Goal: Task Accomplishment & Management: Manage account settings

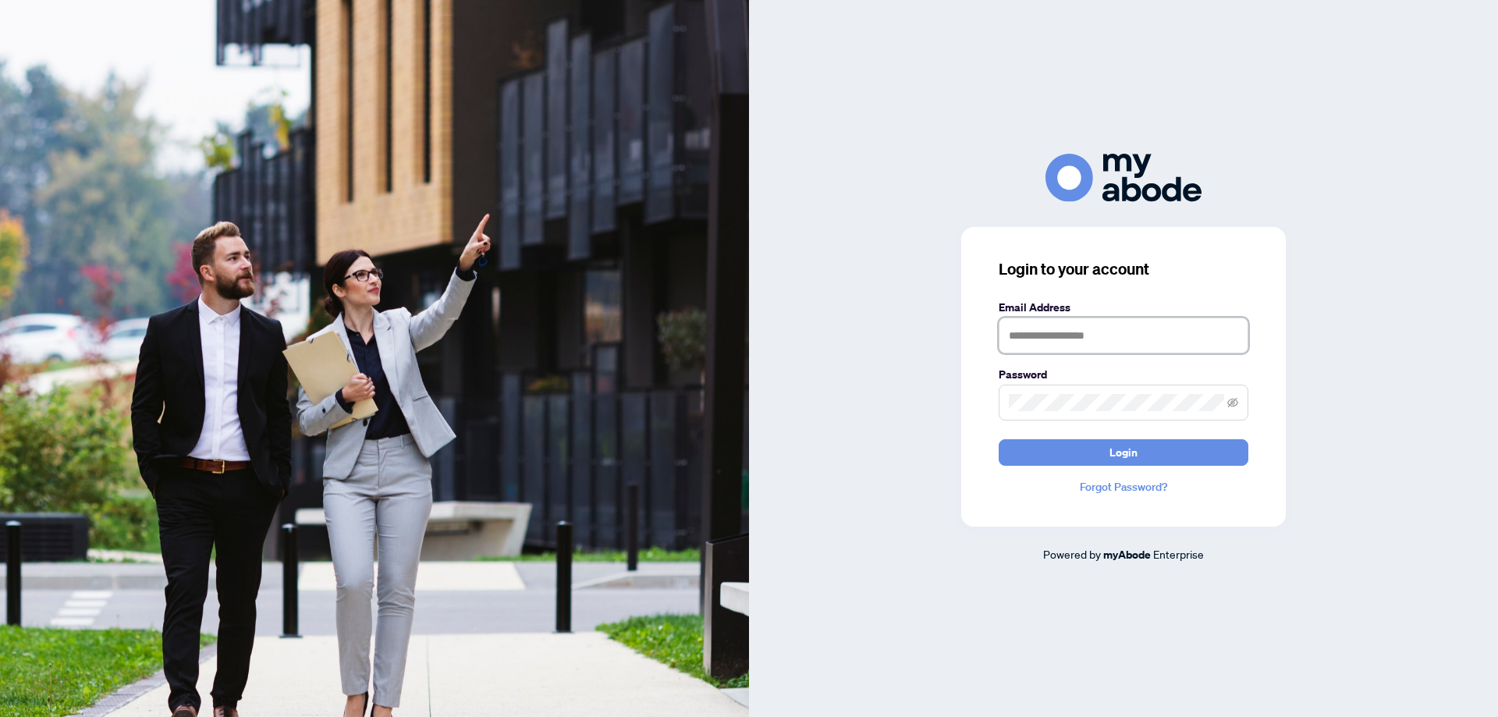
click at [1108, 341] on input "text" at bounding box center [1124, 335] width 250 height 36
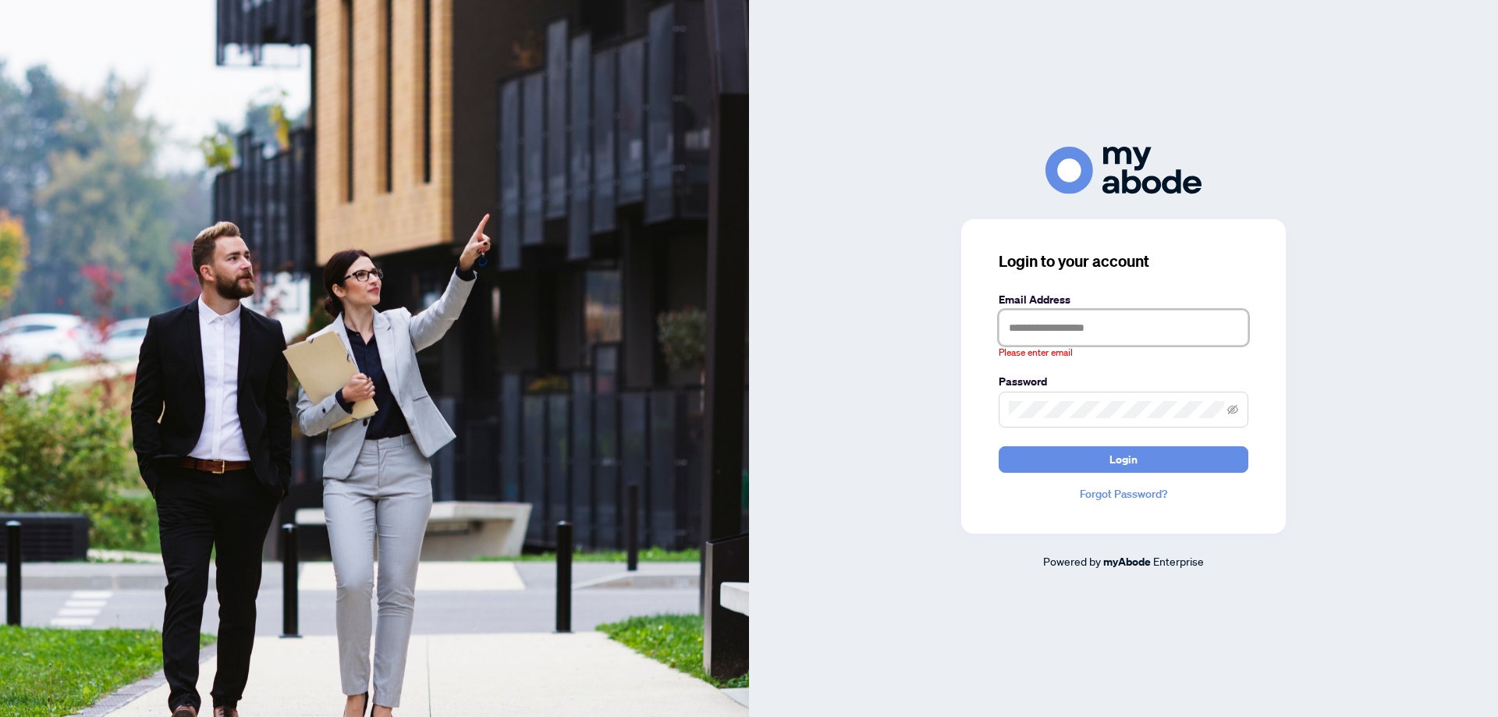
type input "**********"
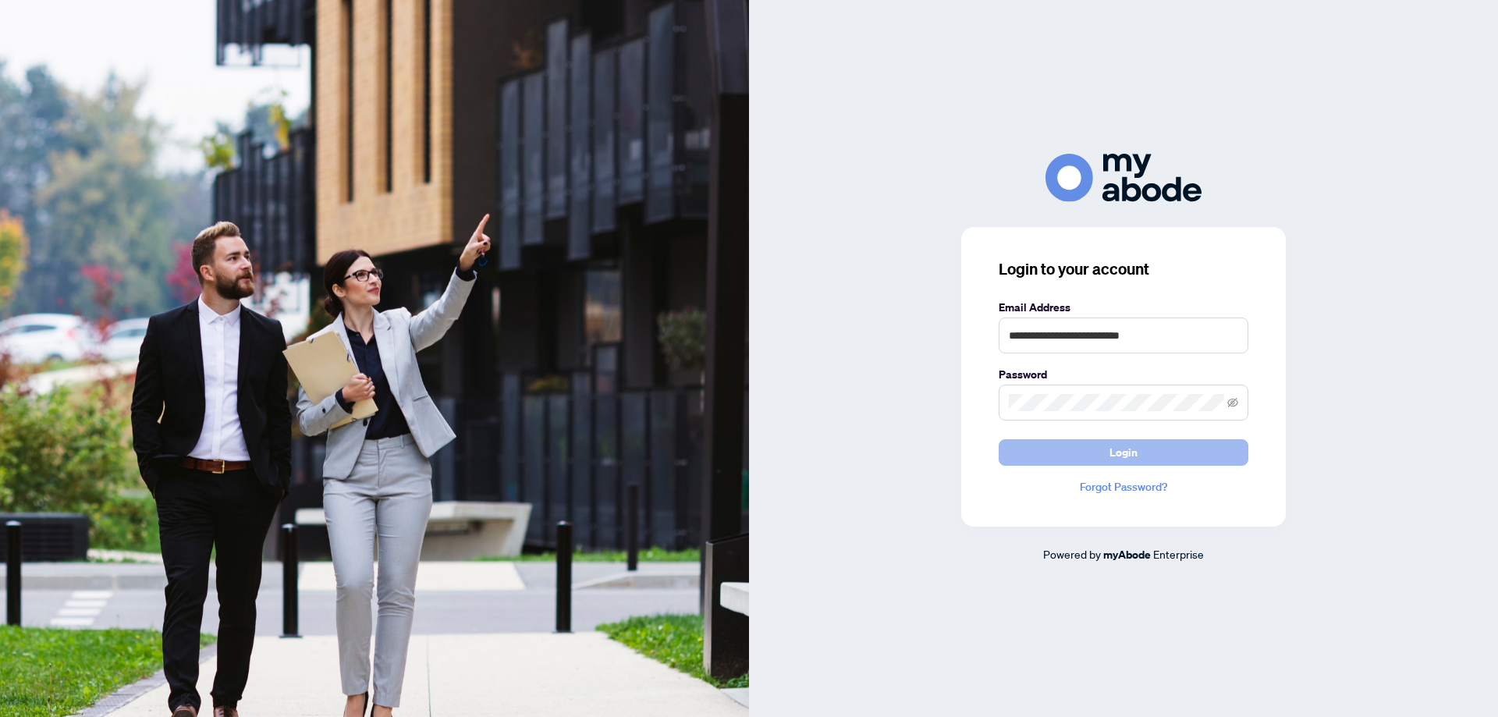
click at [1151, 450] on button "Login" at bounding box center [1124, 452] width 250 height 27
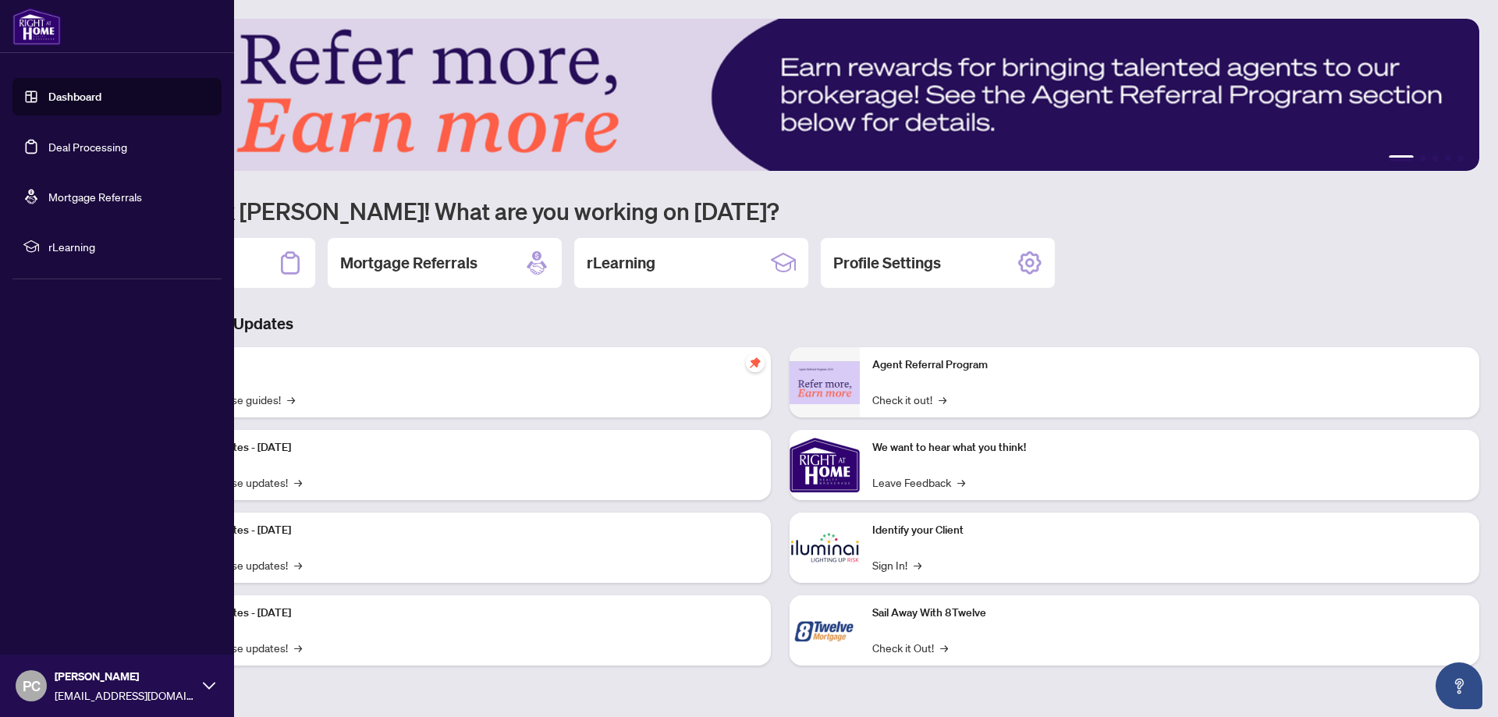
click at [63, 149] on link "Deal Processing" at bounding box center [87, 147] width 79 height 14
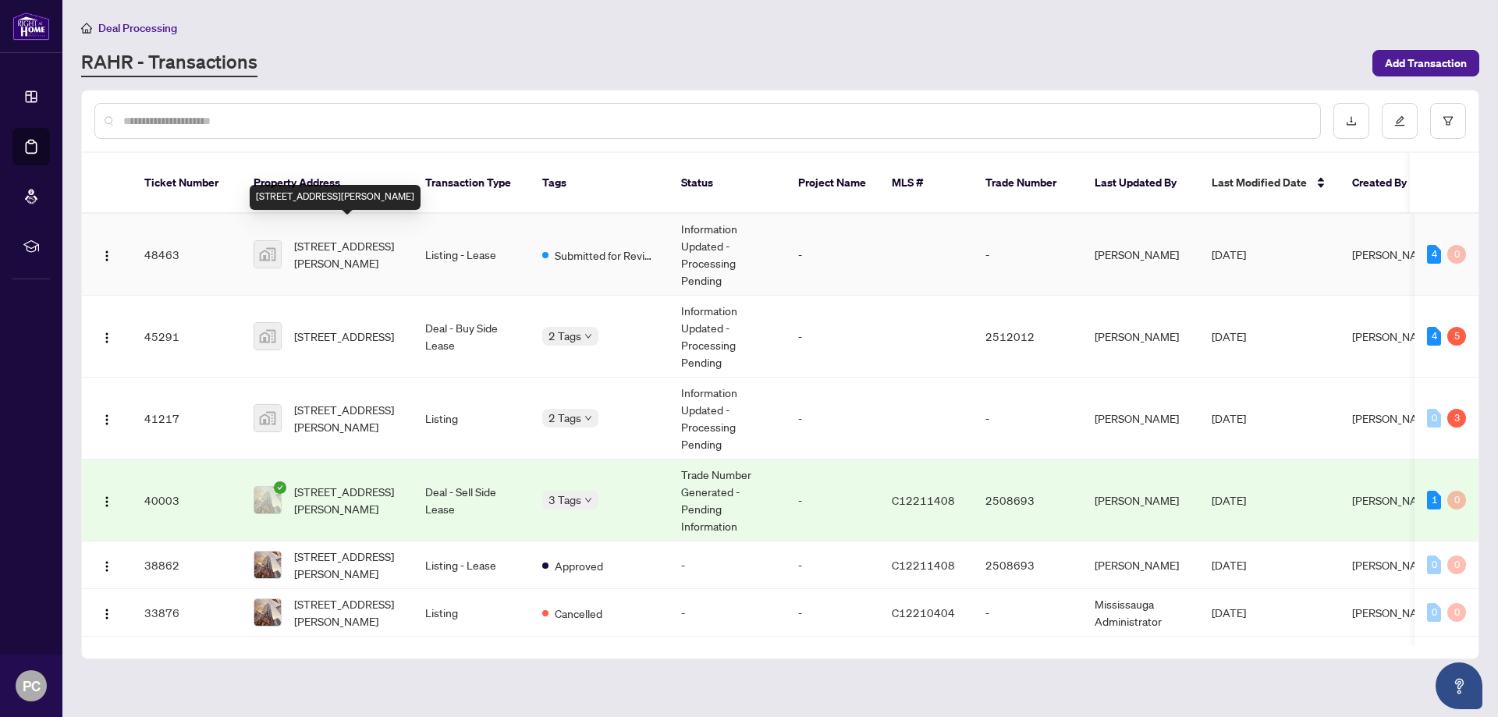
click at [324, 237] on span "113 Crimson Forest Drive, Vaughan, ON, Canada" at bounding box center [347, 254] width 106 height 34
click at [364, 328] on span "2365 Hertfordshire Way, Oakville, ON, Canada" at bounding box center [344, 336] width 100 height 17
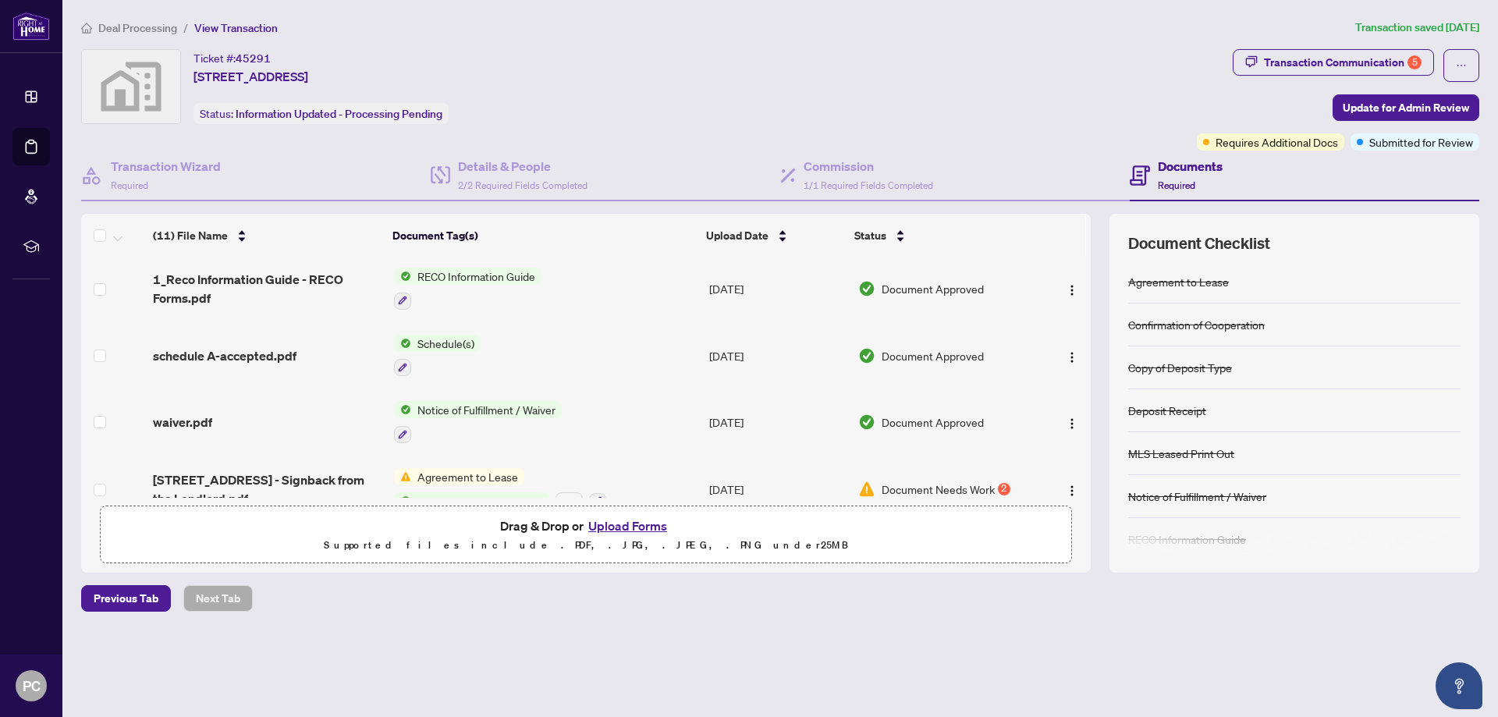
scroll to position [493, 0]
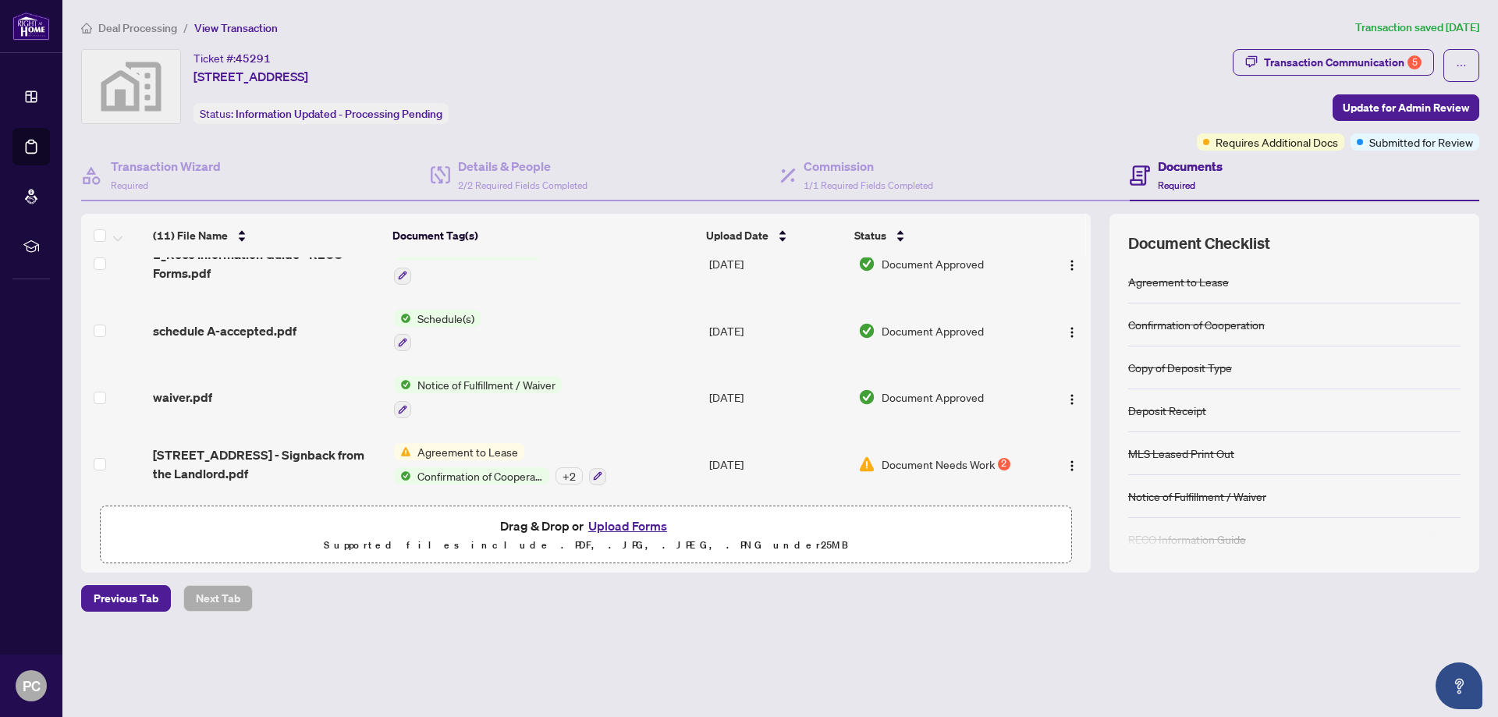
click at [959, 459] on span "Document Needs Work" at bounding box center [937, 464] width 113 height 17
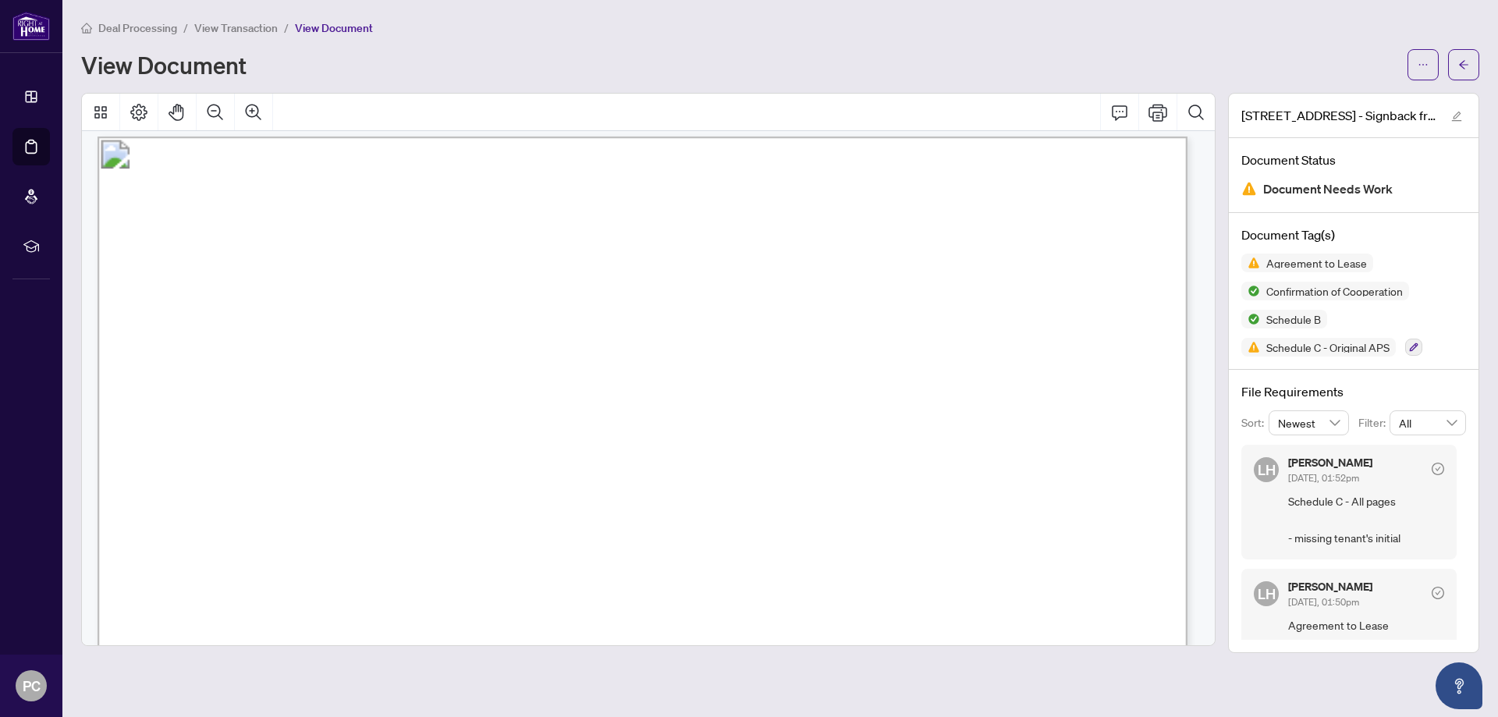
scroll to position [5851, 0]
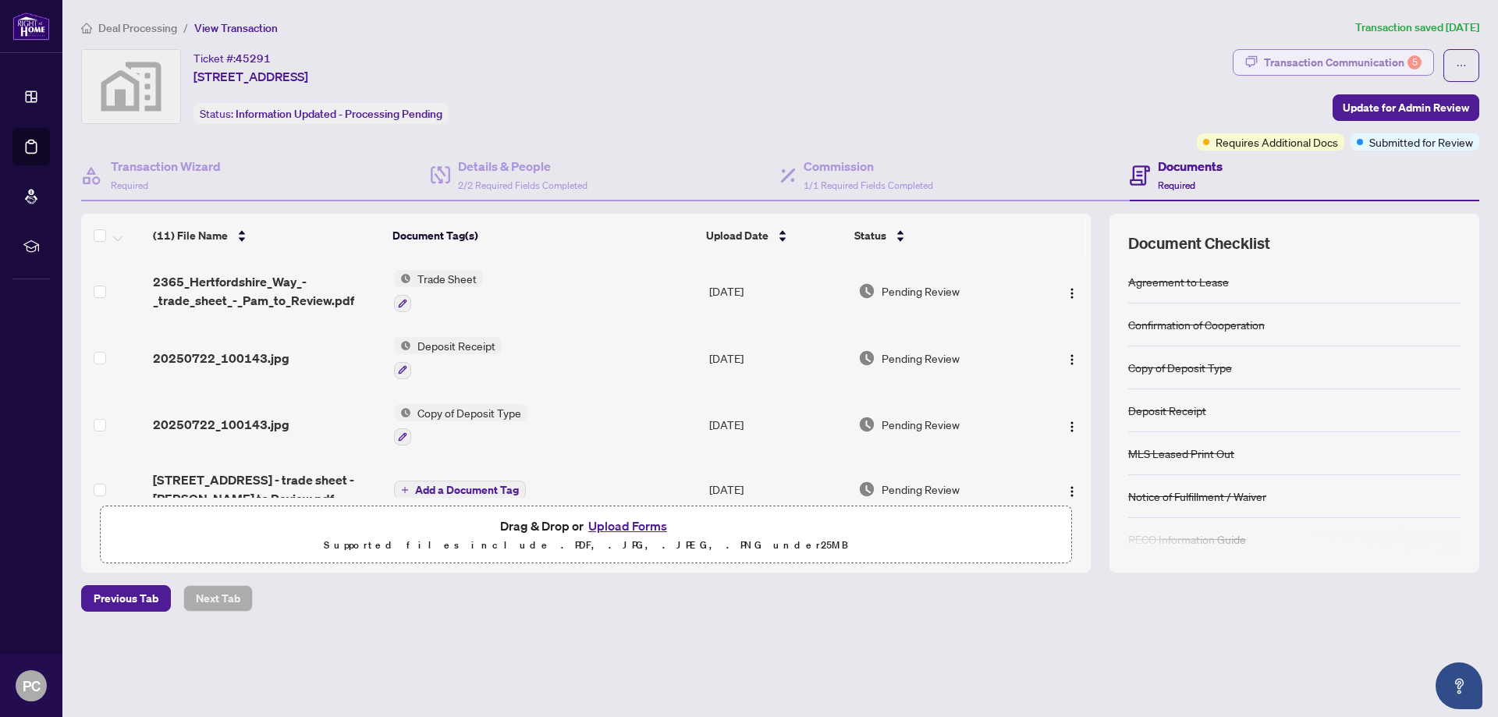
click at [1363, 63] on div "Transaction Communication 5" at bounding box center [1343, 62] width 158 height 25
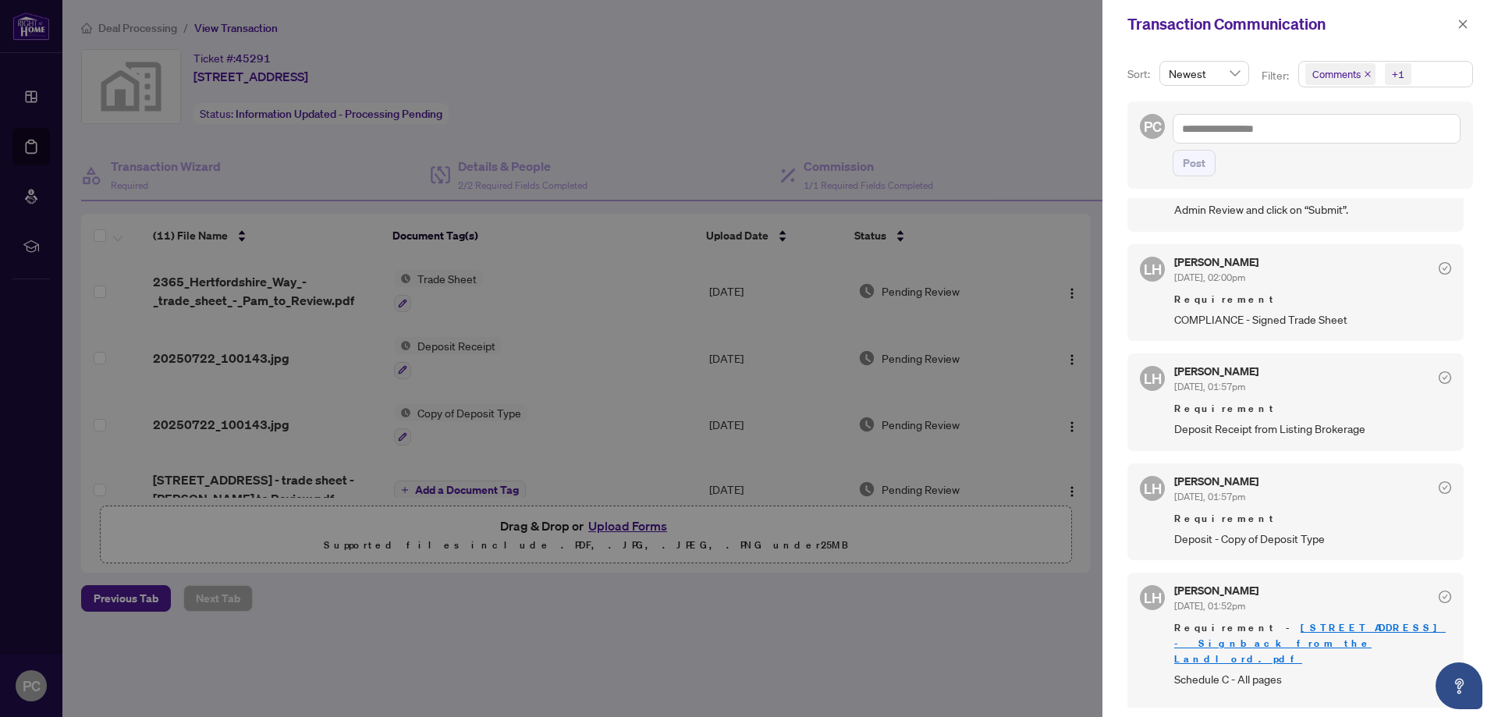
scroll to position [395, 0]
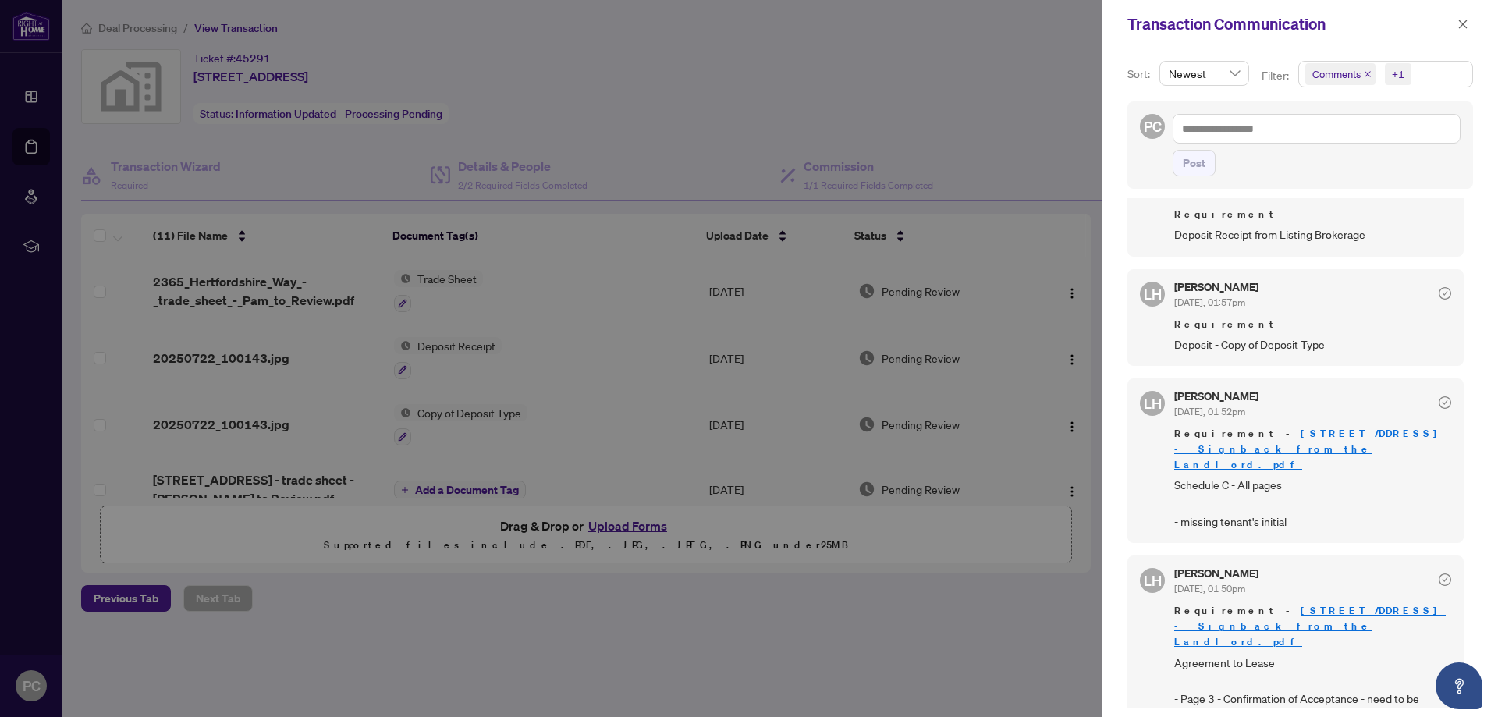
drag, startPoint x: 632, startPoint y: 101, endPoint x: 1062, endPoint y: 62, distance: 431.5
click at [633, 101] on div at bounding box center [749, 358] width 1498 height 717
click at [1451, 22] on div "Transaction Communication" at bounding box center [1289, 23] width 325 height 23
click at [1462, 21] on icon "close" at bounding box center [1462, 24] width 11 height 11
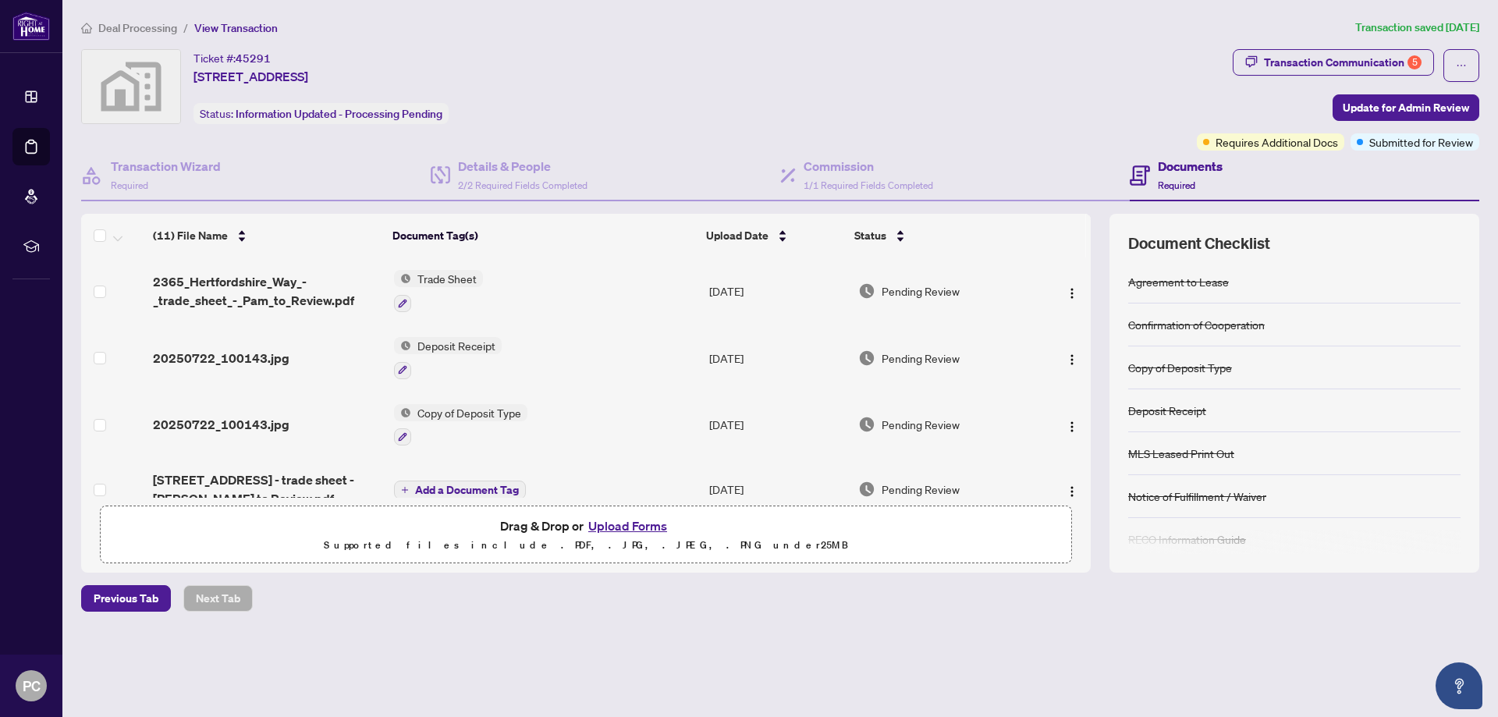
click at [1069, 73] on div "Ticket #: 45291 2365 Hertfordshire Way, Oakville, ON, Canada Status: Informatio…" at bounding box center [635, 86] width 1109 height 75
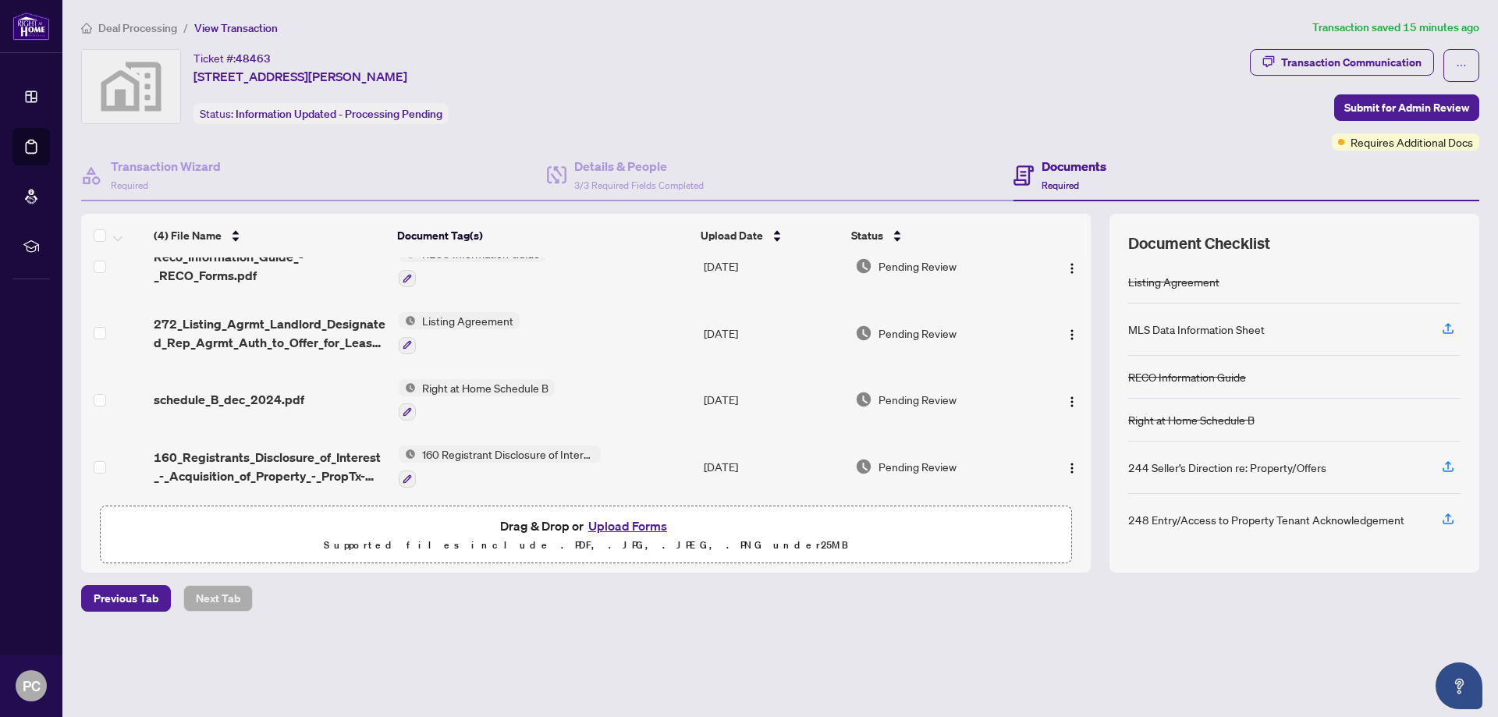
scroll to position [31, 0]
click at [1168, 69] on div "Ticket #: 48463 [STREET_ADDRESS][PERSON_NAME] Status: Information Updated - Pro…" at bounding box center [662, 86] width 1162 height 75
click at [1436, 111] on span "Submit for Admin Review" at bounding box center [1406, 107] width 125 height 25
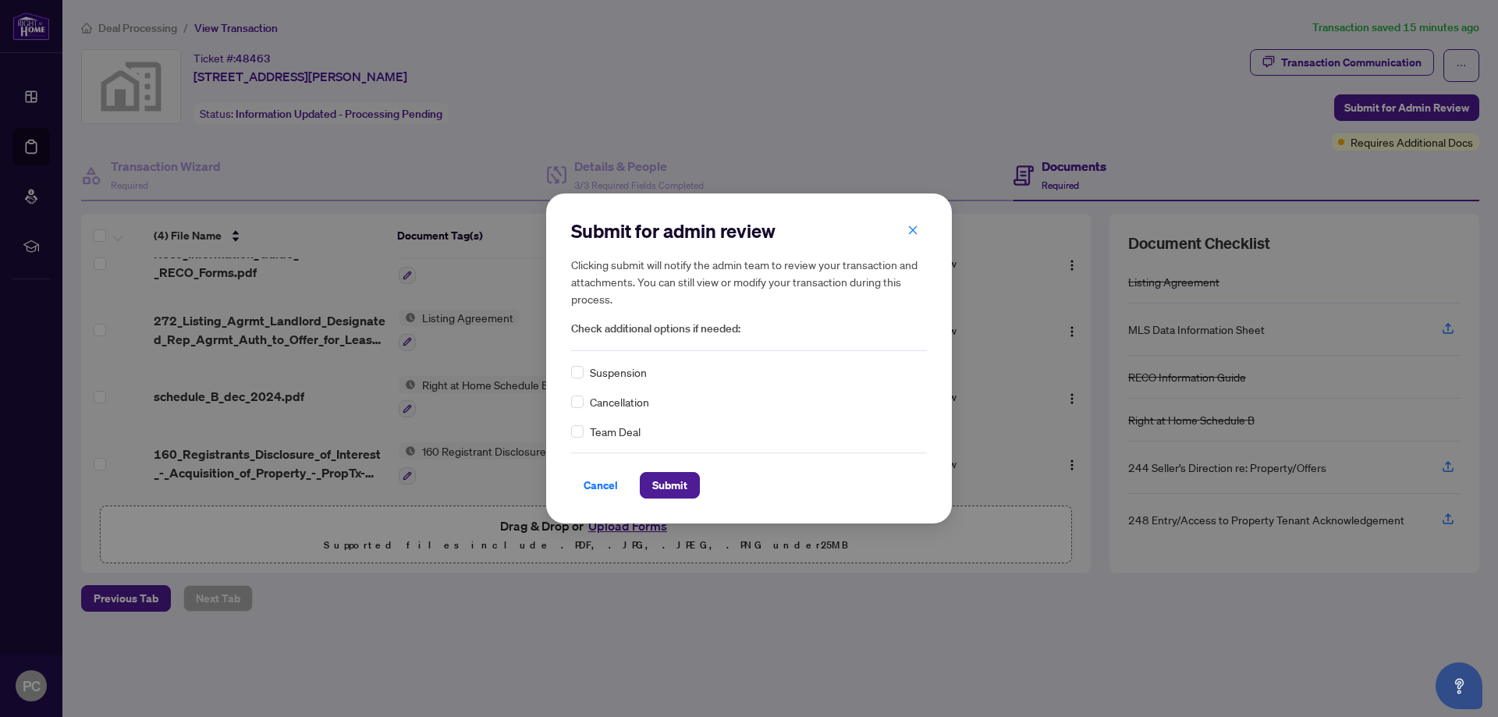
click at [936, 239] on div "Submit for admin review Clicking submit will notify the admin team to review yo…" at bounding box center [749, 358] width 406 height 330
click at [931, 228] on div "Submit for admin review Clicking submit will notify the admin team to review yo…" at bounding box center [749, 358] width 406 height 330
click at [920, 228] on button "button" at bounding box center [912, 230] width 31 height 27
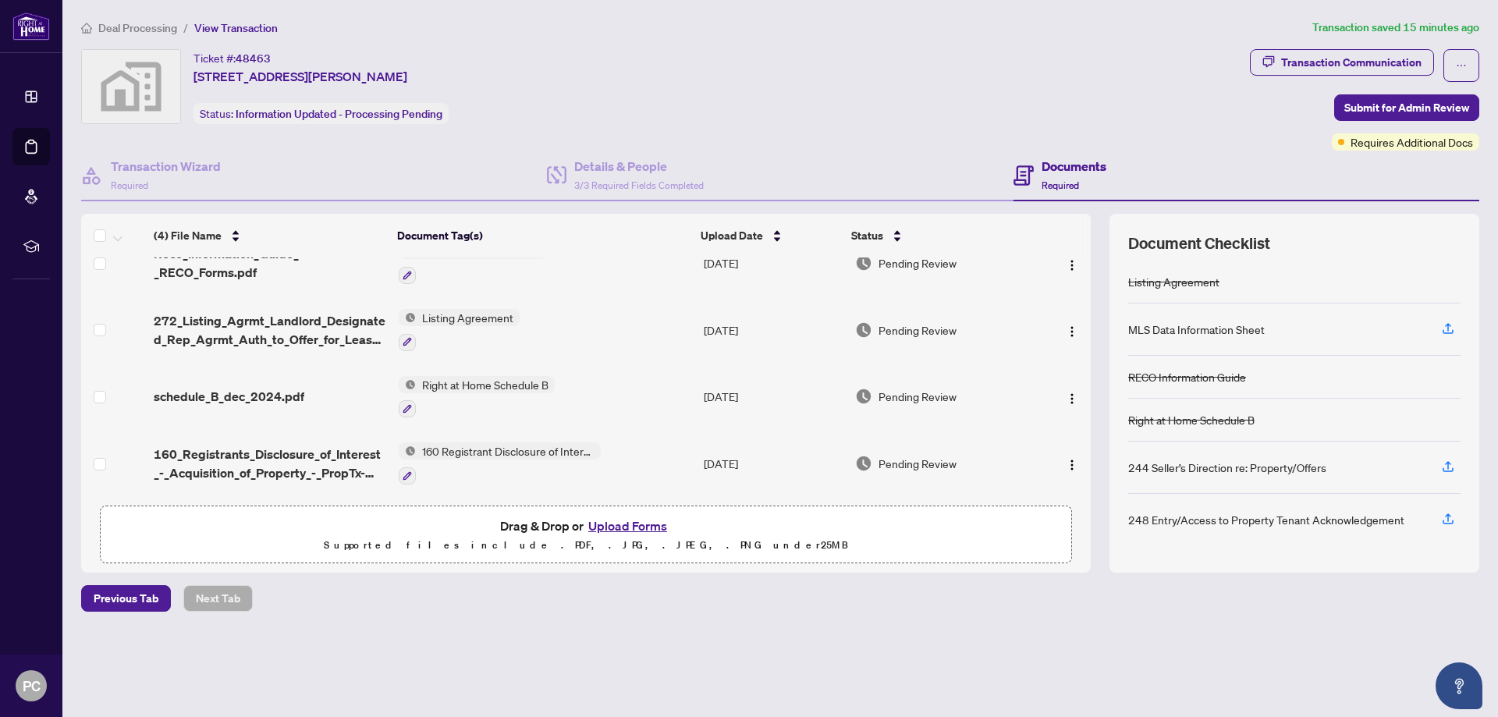
click at [607, 71] on div "Ticket #: 48463 [STREET_ADDRESS][PERSON_NAME] Status: Information Updated - Pro…" at bounding box center [662, 86] width 1162 height 75
click at [431, 108] on span "Information Updated - Processing Pending" at bounding box center [339, 114] width 207 height 14
click at [1379, 153] on div "Documents Required" at bounding box center [1246, 176] width 466 height 51
click at [1378, 143] on span "Requires Additional Docs" at bounding box center [1411, 141] width 122 height 17
click at [1446, 105] on span "Submit for Admin Review" at bounding box center [1406, 107] width 125 height 25
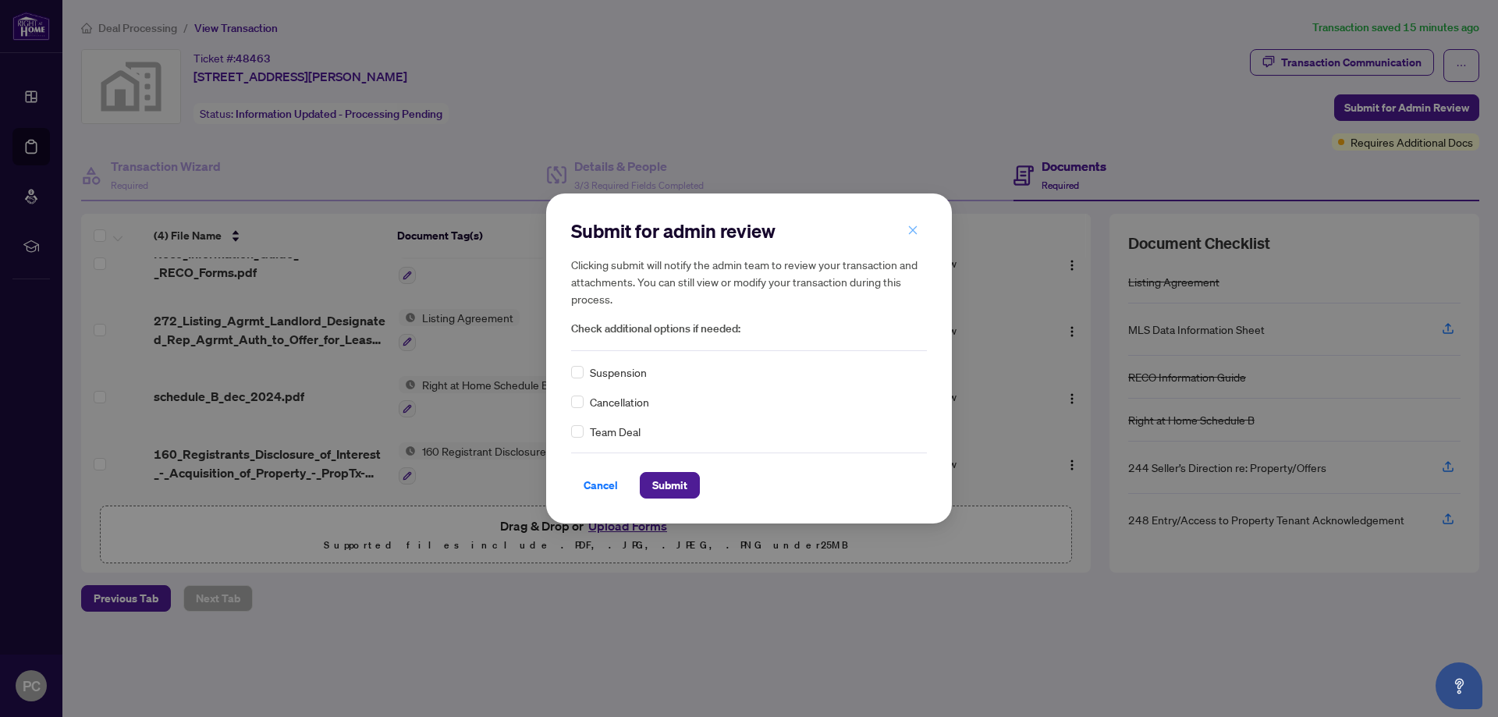
click at [903, 224] on button "button" at bounding box center [912, 230] width 31 height 27
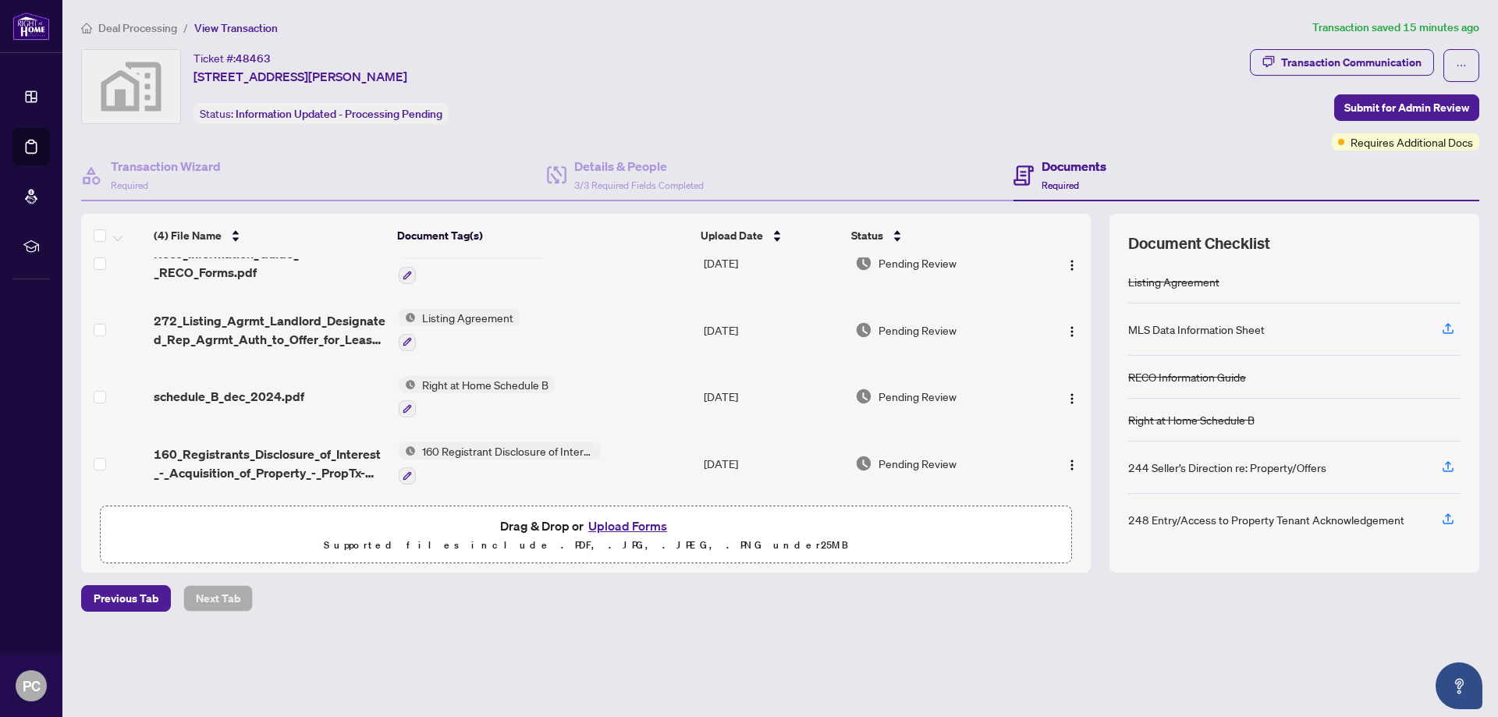
click at [559, 88] on div "Ticket #: 48463 [STREET_ADDRESS][PERSON_NAME] Status: Information Updated - Pro…" at bounding box center [662, 86] width 1162 height 75
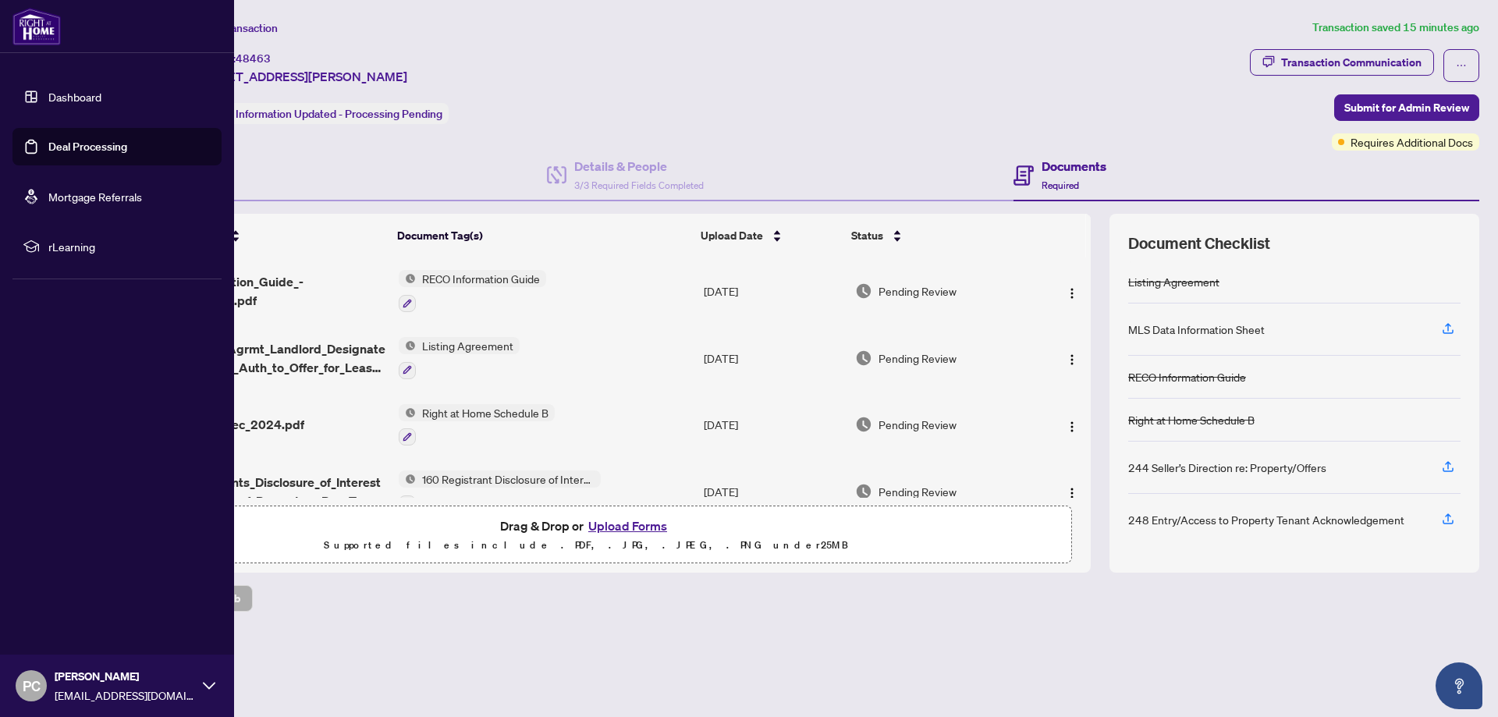
click at [71, 102] on link "Dashboard" at bounding box center [74, 97] width 53 height 14
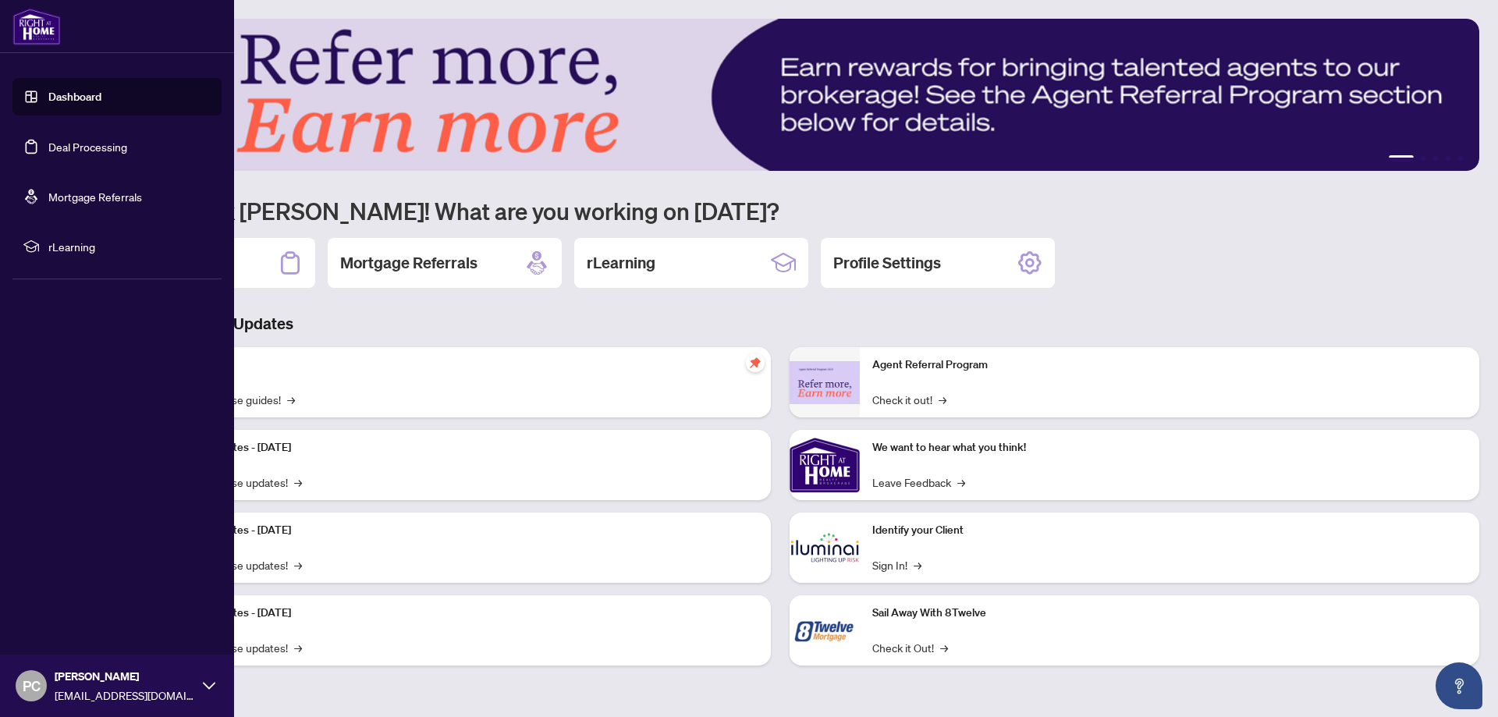
click at [54, 154] on link "Deal Processing" at bounding box center [87, 147] width 79 height 14
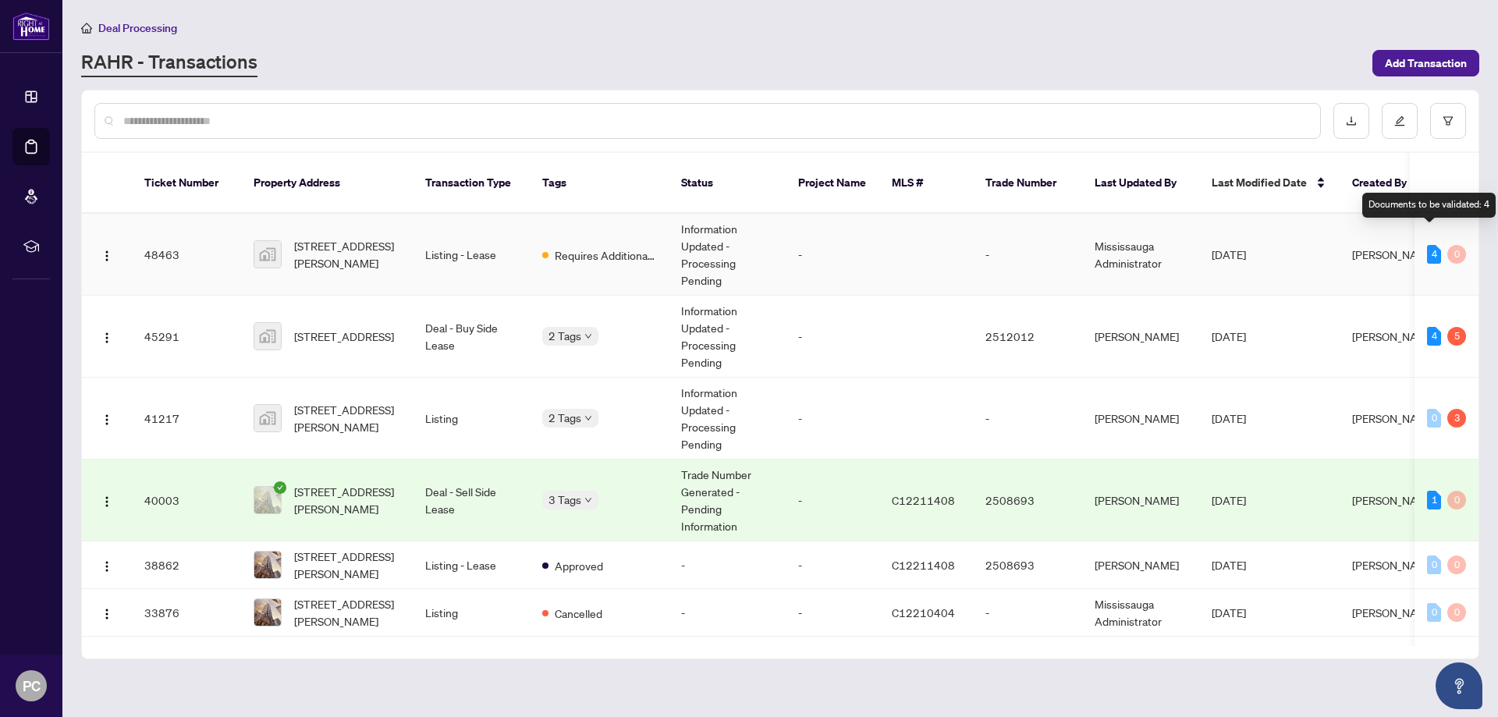
click at [1427, 245] on div "4" at bounding box center [1434, 254] width 14 height 19
click at [1455, 245] on div "0" at bounding box center [1456, 254] width 19 height 19
